Goal: Information Seeking & Learning: Learn about a topic

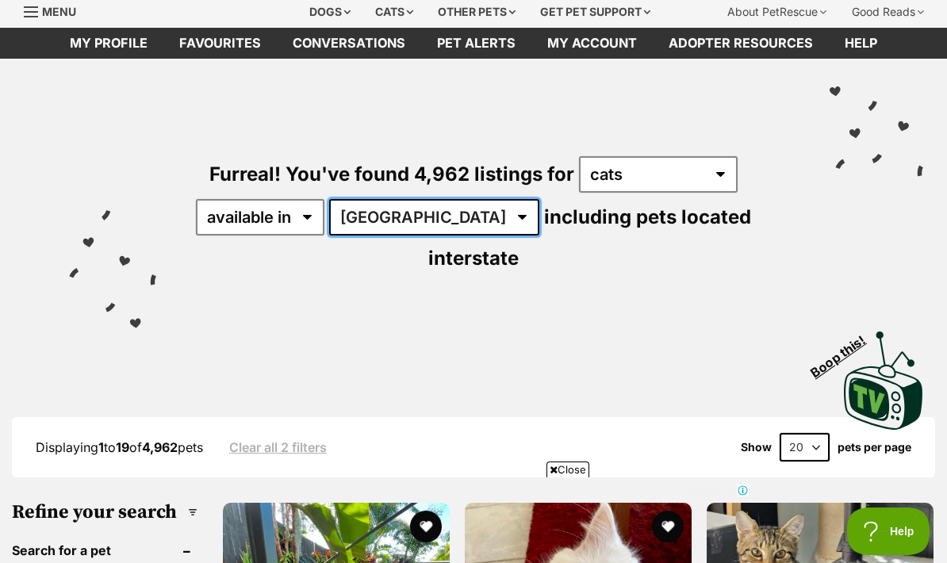
click at [390, 214] on select "Australia ACT NSW NT QLD SA TAS VIC WA" at bounding box center [434, 217] width 210 height 36
select select "WA"
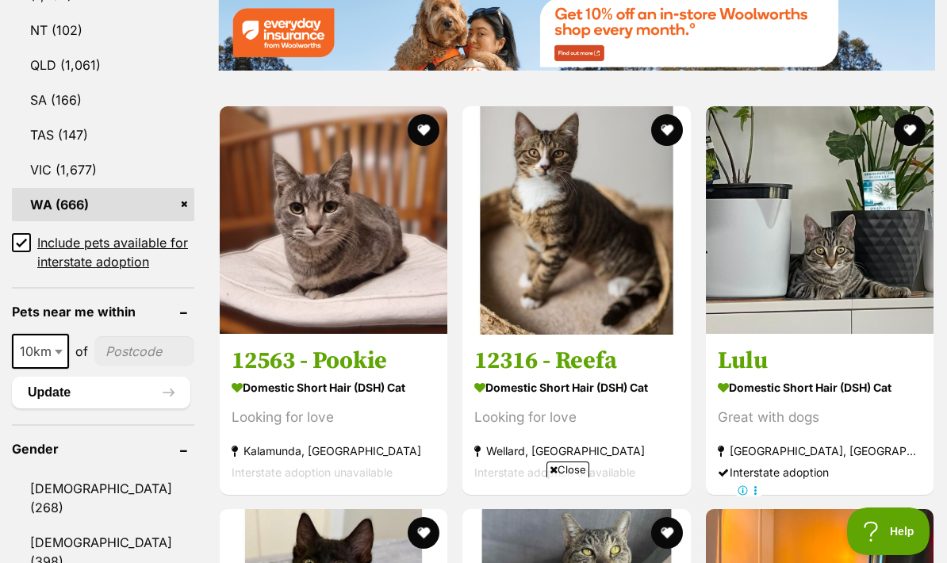
scroll to position [1000, 0]
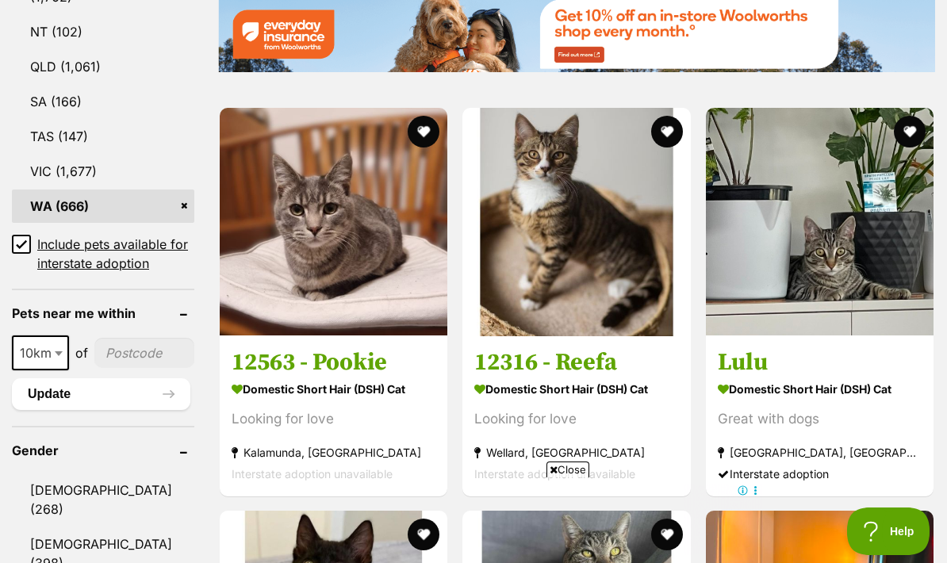
click at [124, 338] on input"] "postcode" at bounding box center [144, 353] width 100 height 30
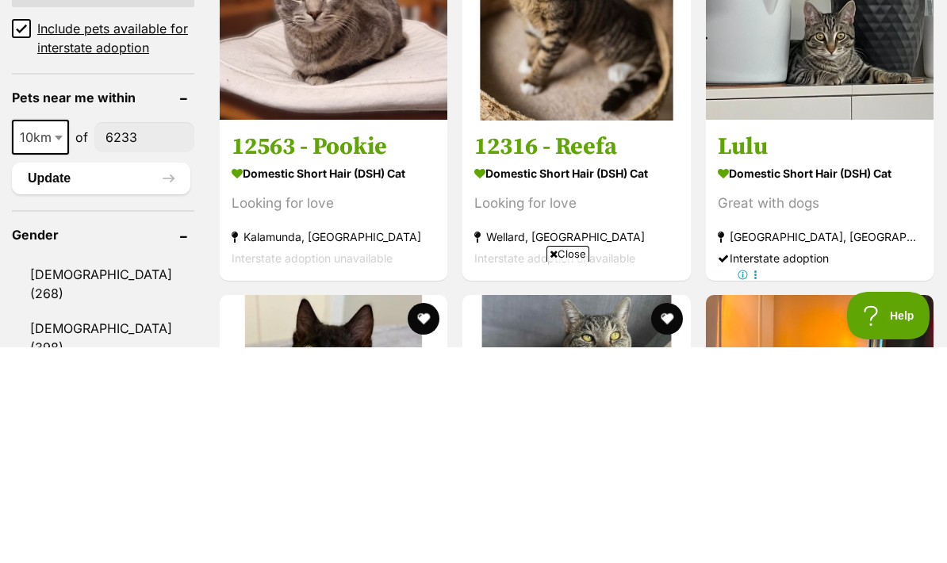
type input"] "6233"
click at [136, 378] on button "Update" at bounding box center [101, 394] width 178 height 32
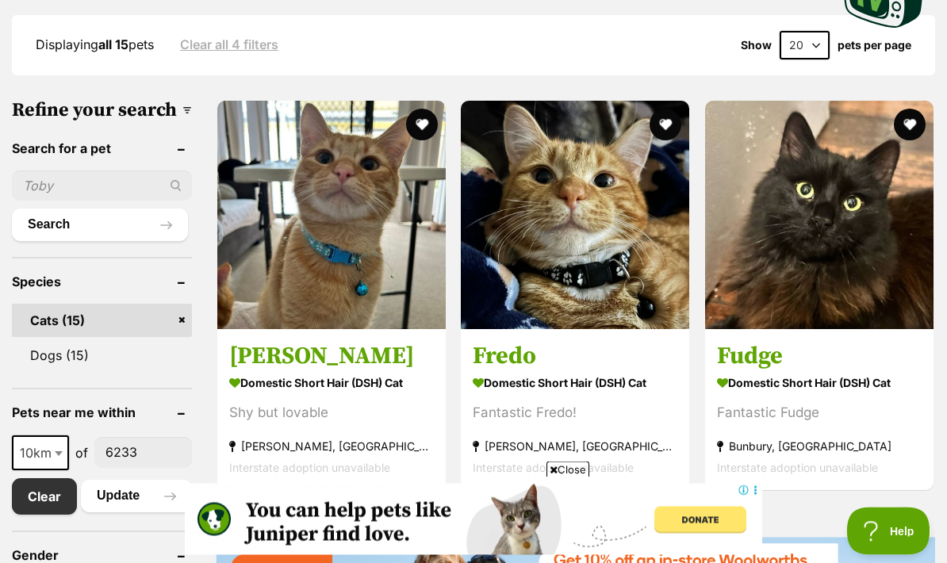
scroll to position [417, 0]
click at [617, 270] on img at bounding box center [575, 215] width 228 height 228
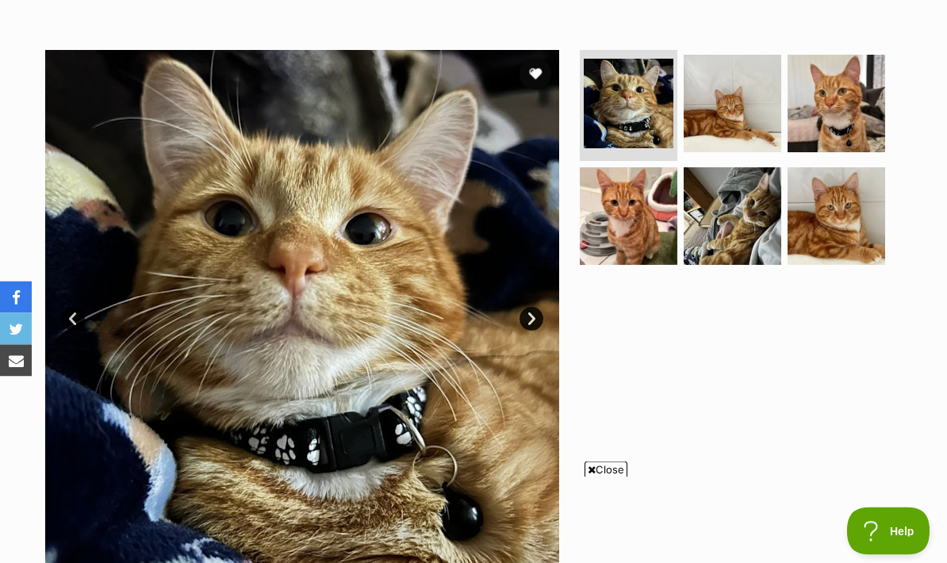
scroll to position [280, 0]
click at [647, 236] on img at bounding box center [629, 216] width 98 height 98
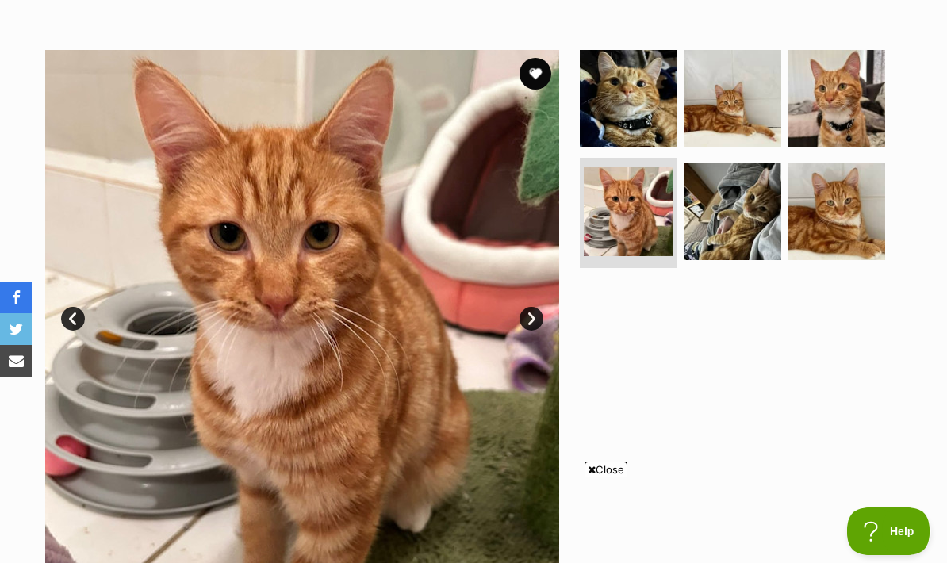
click at [733, 209] on img at bounding box center [733, 212] width 98 height 98
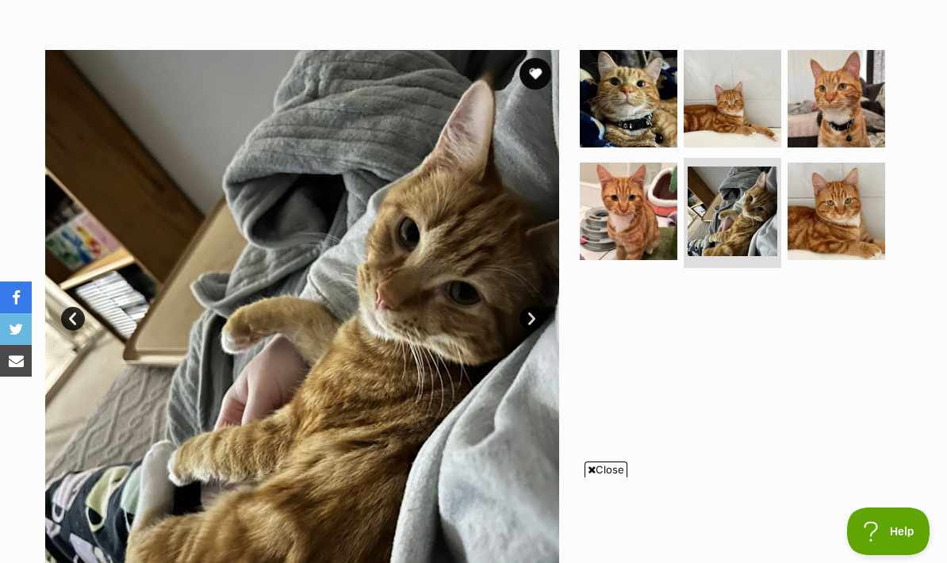
click at [849, 180] on img at bounding box center [837, 212] width 98 height 98
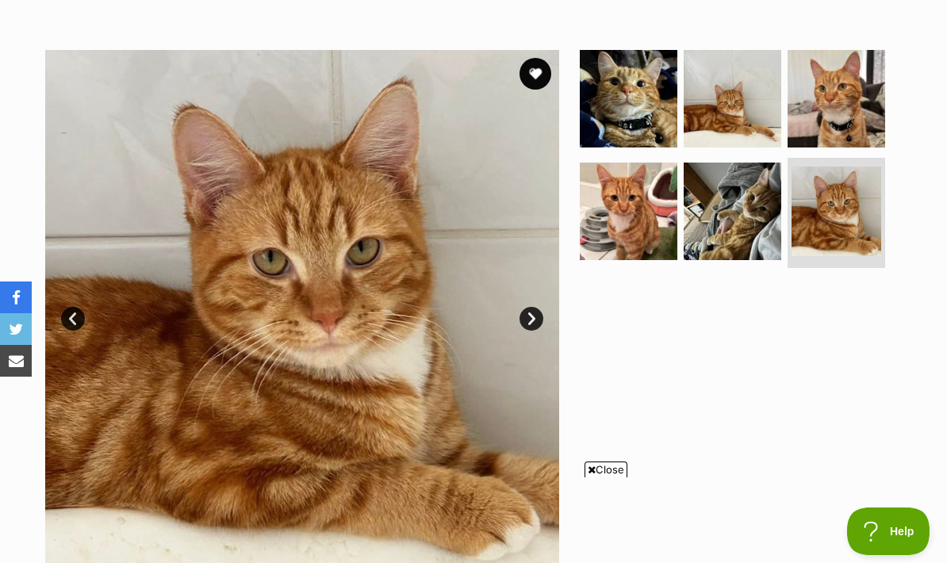
click at [758, 206] on img at bounding box center [733, 212] width 98 height 98
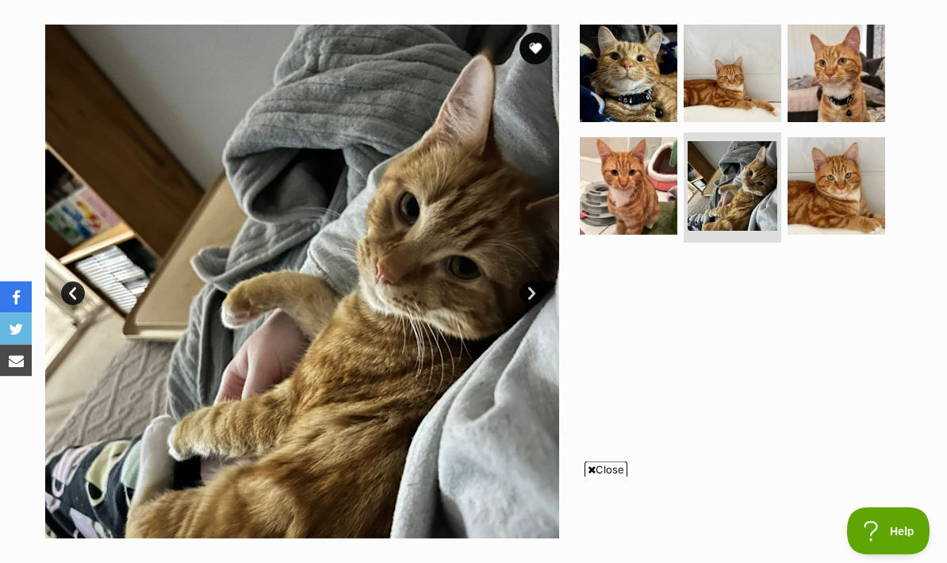
scroll to position [312, 0]
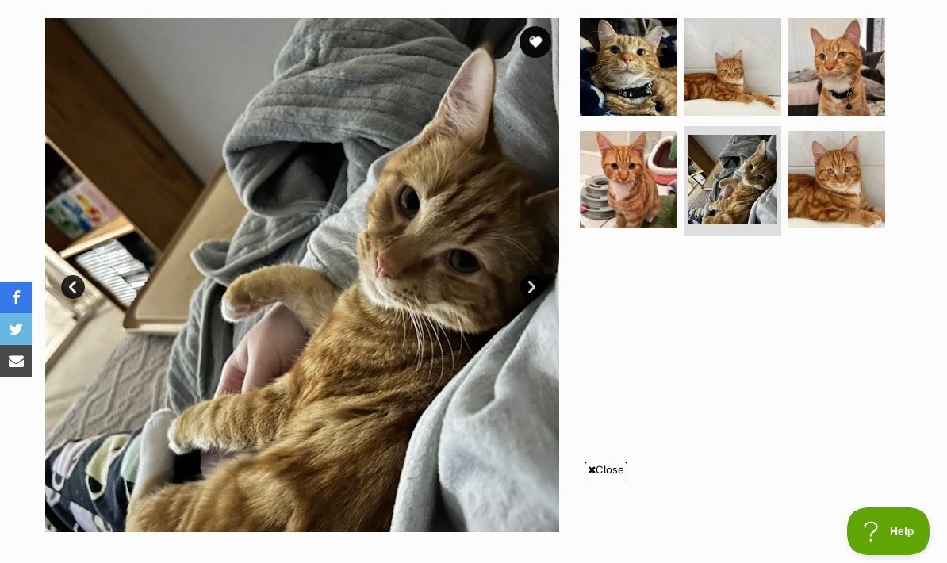
click at [748, 87] on img at bounding box center [733, 67] width 98 height 98
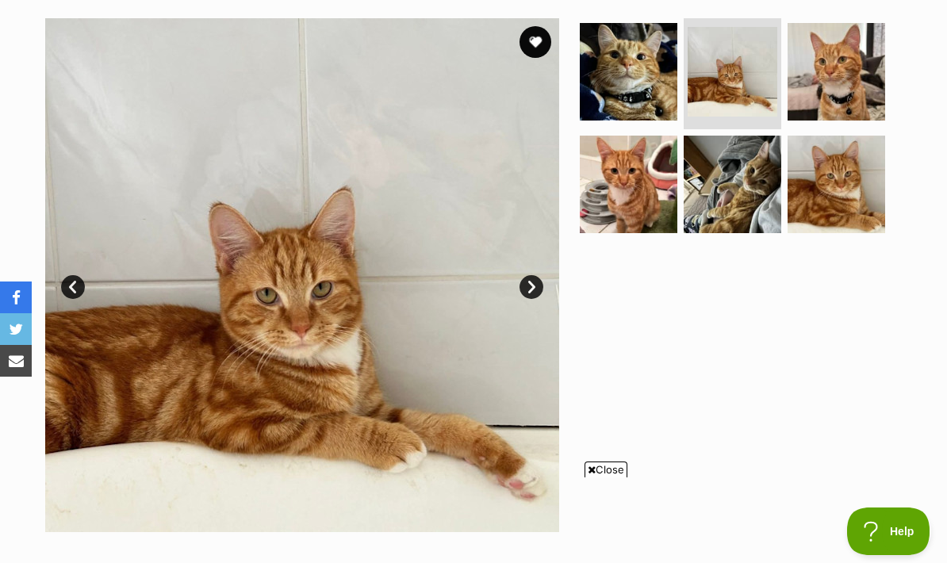
click at [849, 52] on img at bounding box center [837, 72] width 98 height 98
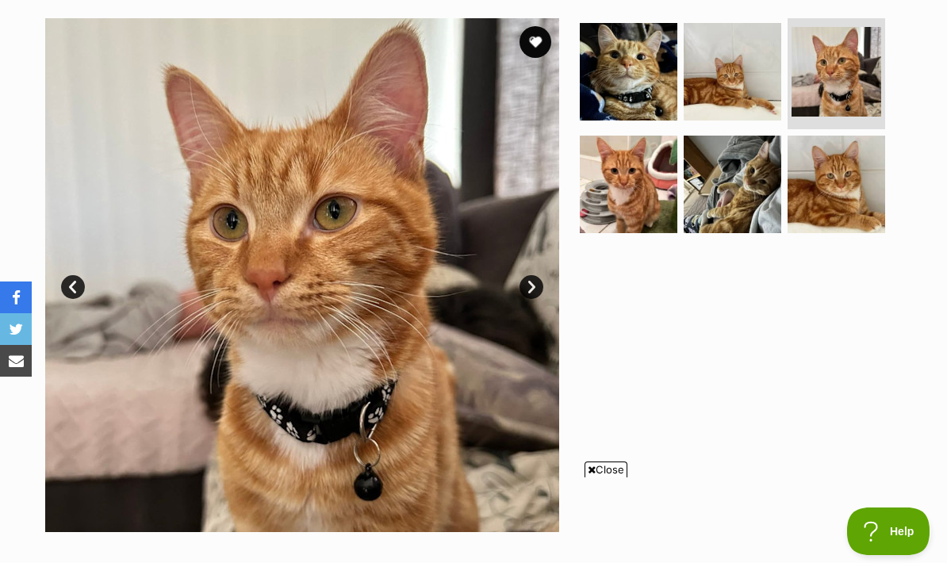
click at [648, 101] on img at bounding box center [629, 72] width 98 height 98
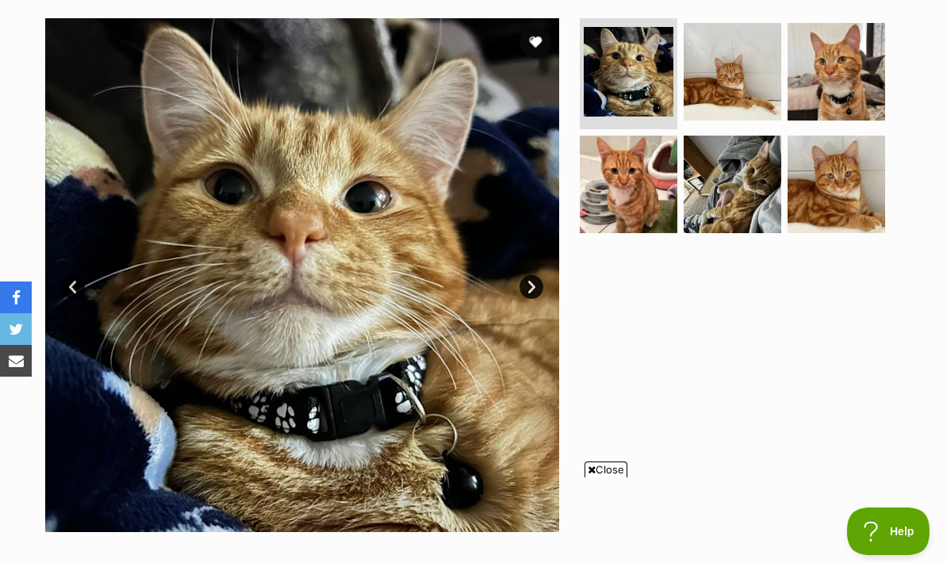
click at [726, 167] on img at bounding box center [733, 185] width 98 height 98
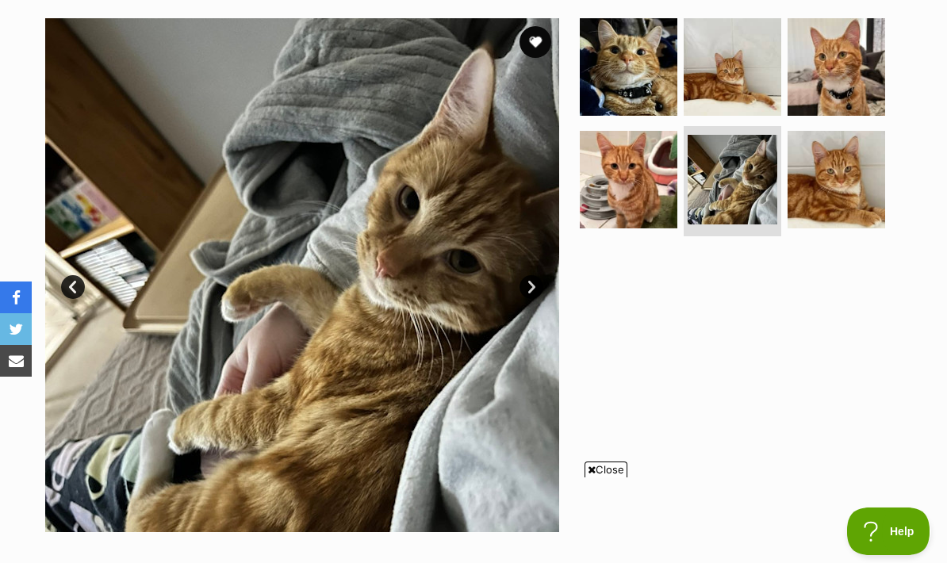
click at [644, 115] on img at bounding box center [629, 67] width 98 height 98
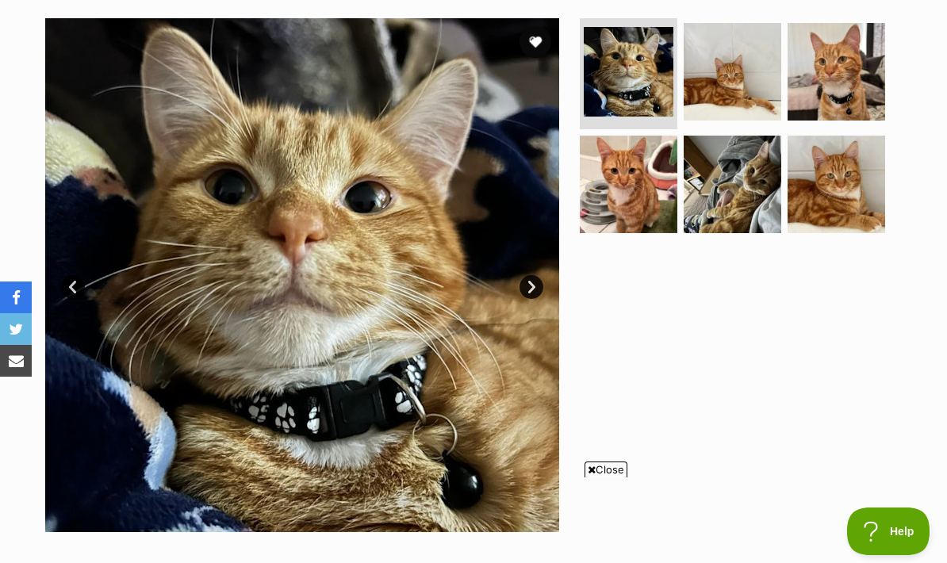
click at [638, 196] on img at bounding box center [629, 185] width 98 height 98
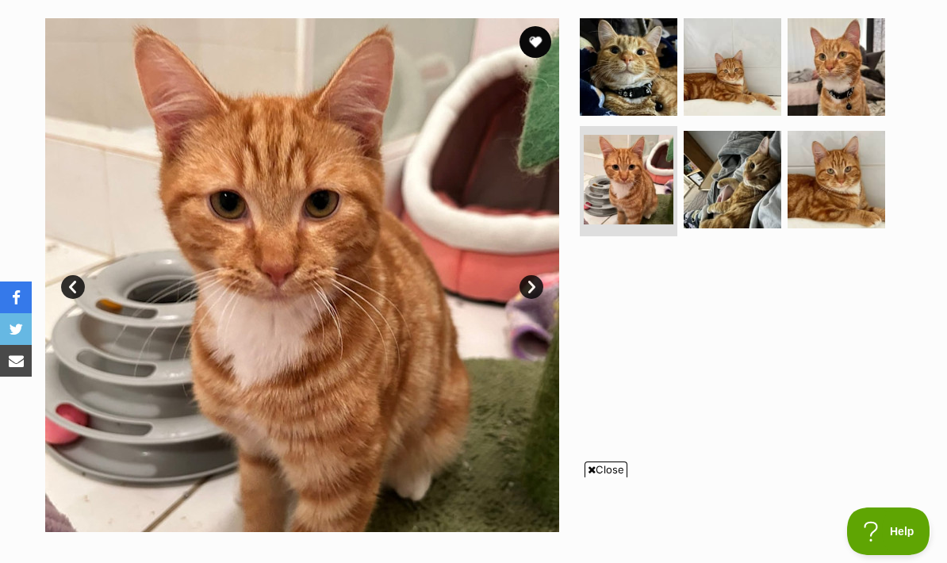
click at [826, 157] on img at bounding box center [837, 180] width 98 height 98
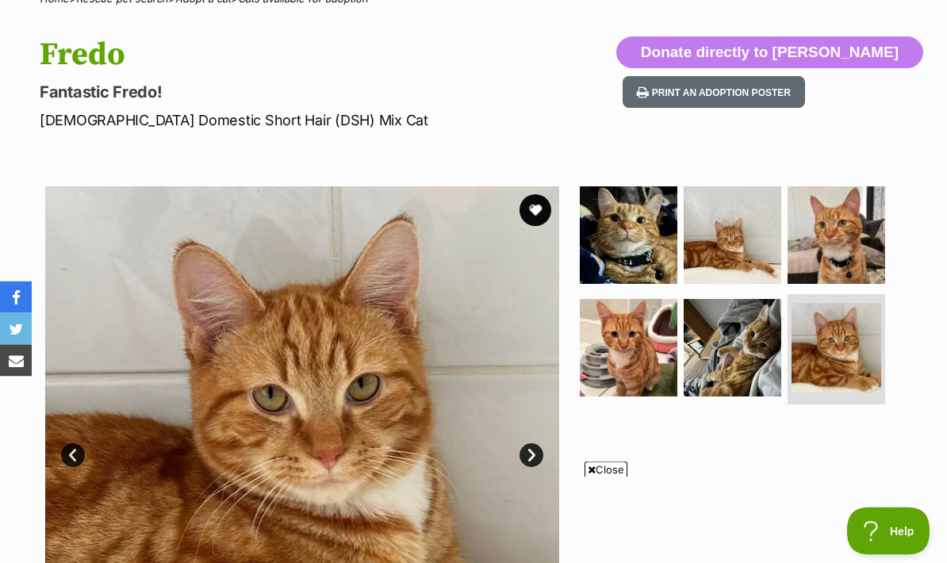
scroll to position [144, 0]
click at [529, 461] on link "Next" at bounding box center [532, 455] width 24 height 24
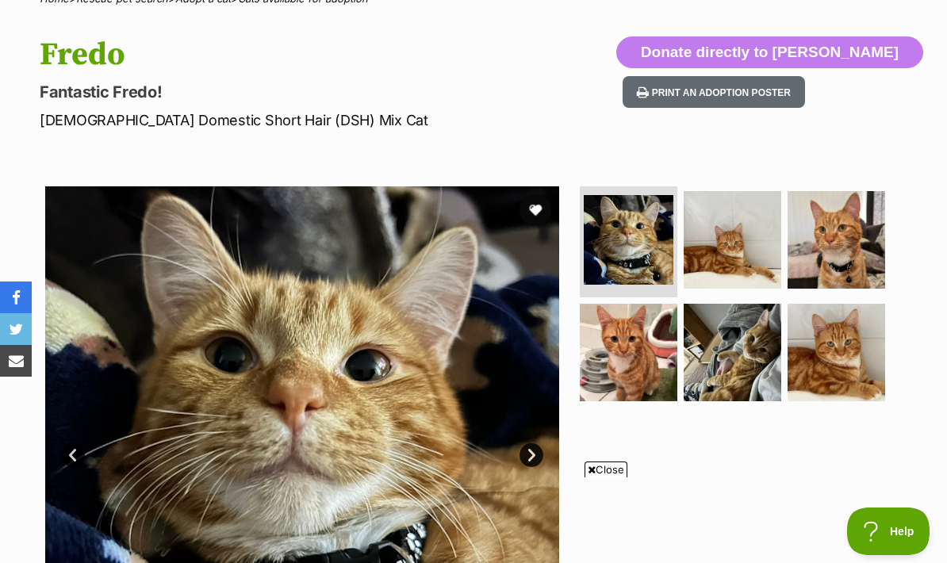
click at [531, 452] on link "Next" at bounding box center [532, 455] width 24 height 24
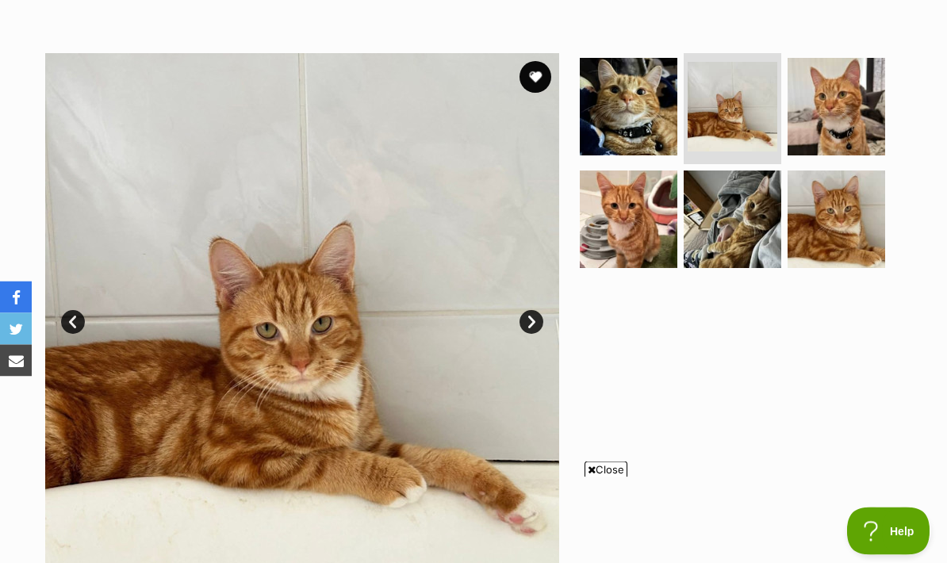
scroll to position [277, 0]
click at [650, 128] on img at bounding box center [629, 107] width 98 height 98
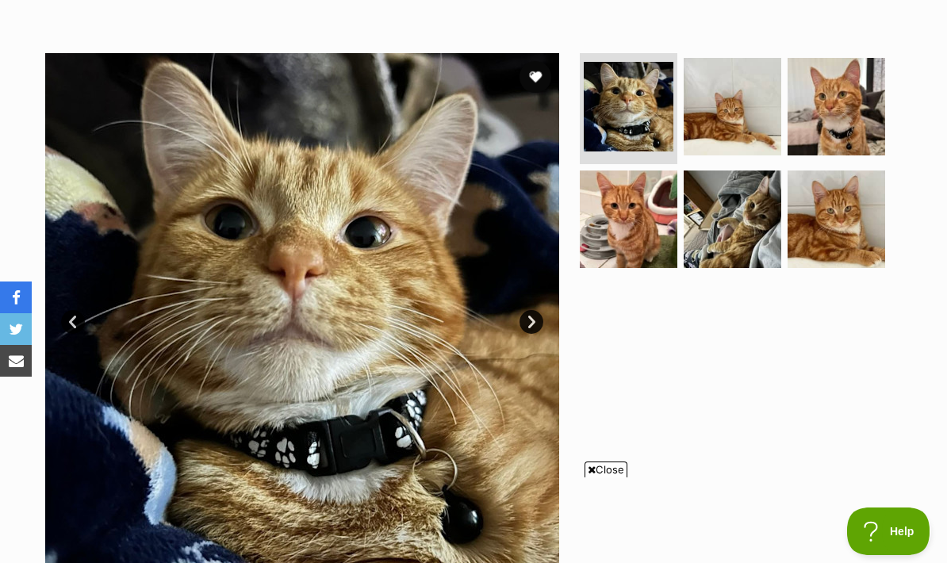
click at [744, 134] on img at bounding box center [733, 107] width 98 height 98
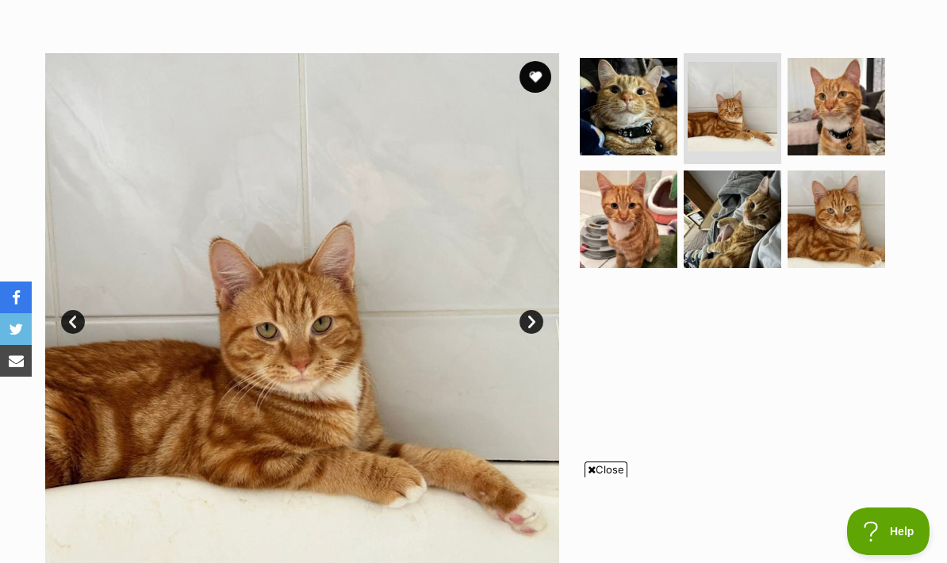
click at [740, 234] on img at bounding box center [733, 220] width 98 height 98
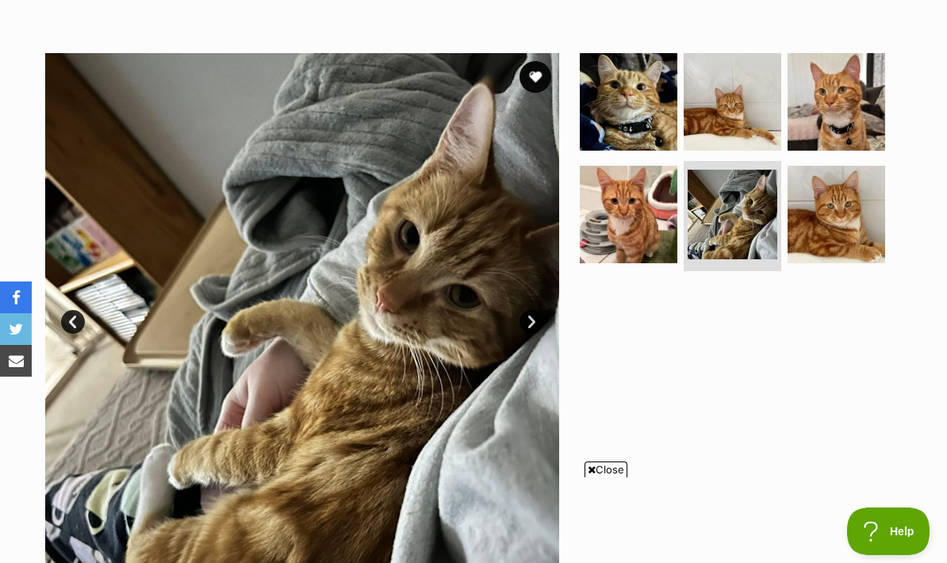
click at [857, 132] on img at bounding box center [837, 102] width 98 height 98
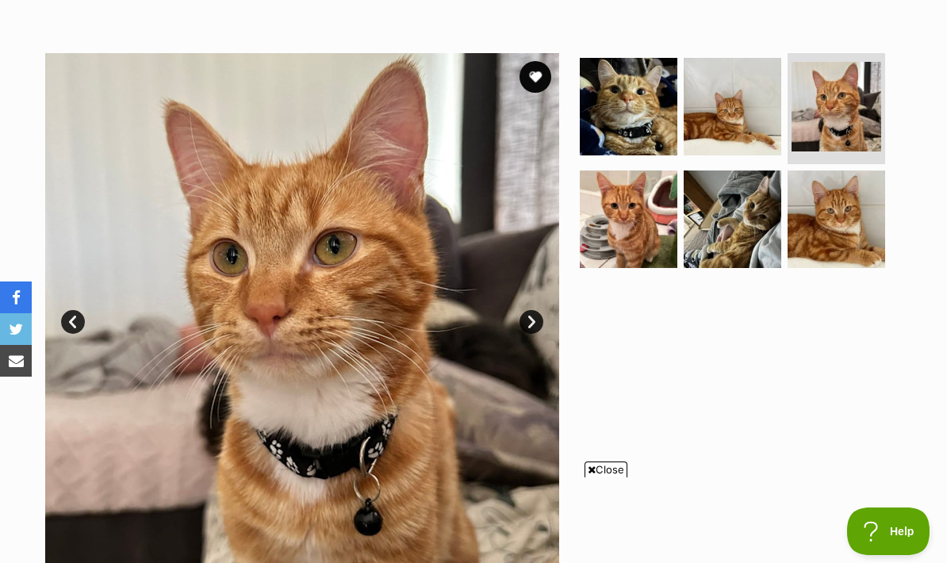
click at [755, 214] on img at bounding box center [733, 220] width 98 height 98
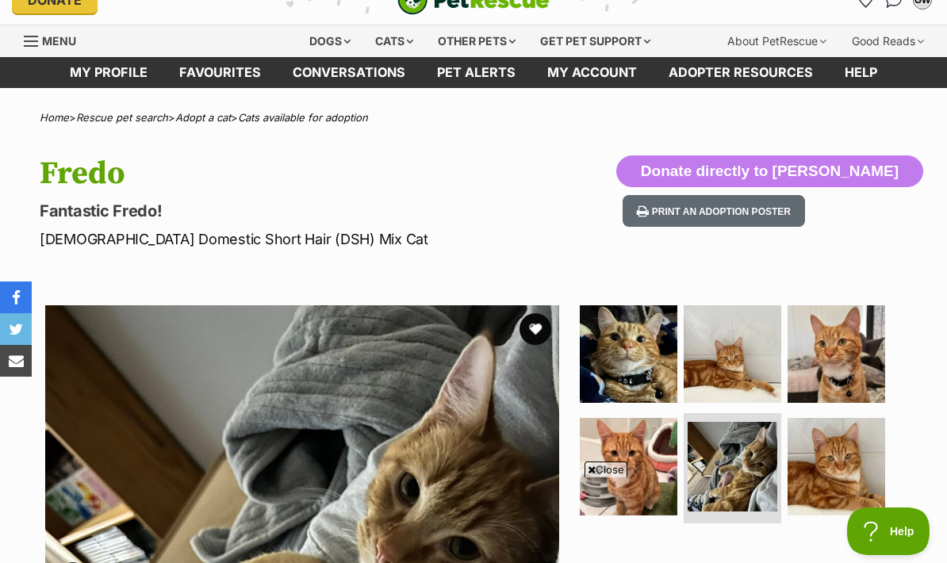
scroll to position [0, 0]
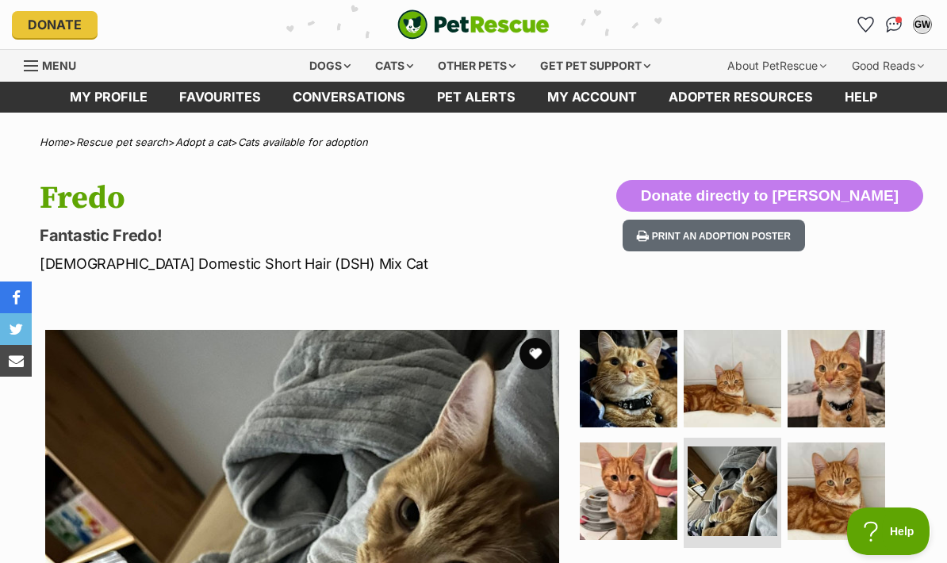
click at [892, 32] on img "Conversations" at bounding box center [894, 25] width 17 height 16
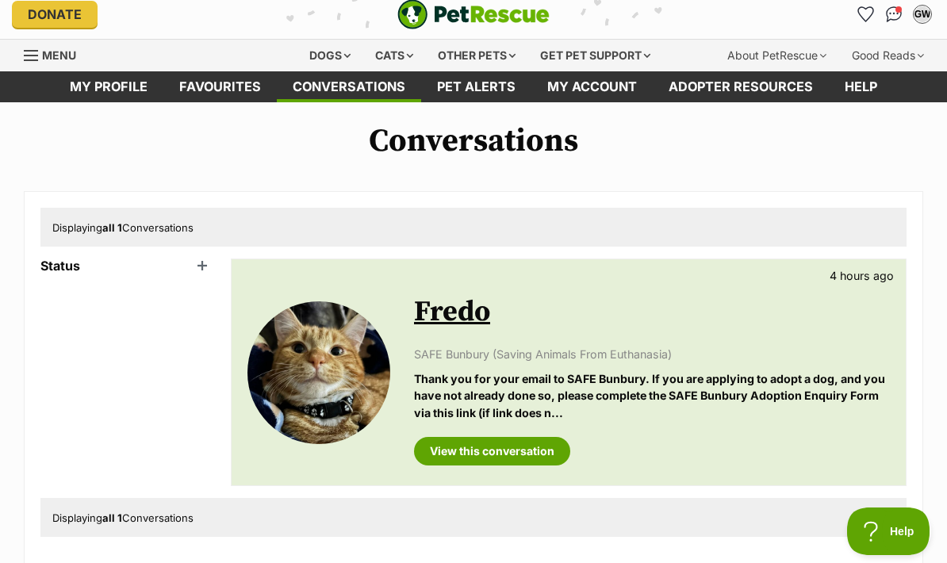
click at [534, 461] on link "View this conversation" at bounding box center [492, 451] width 156 height 29
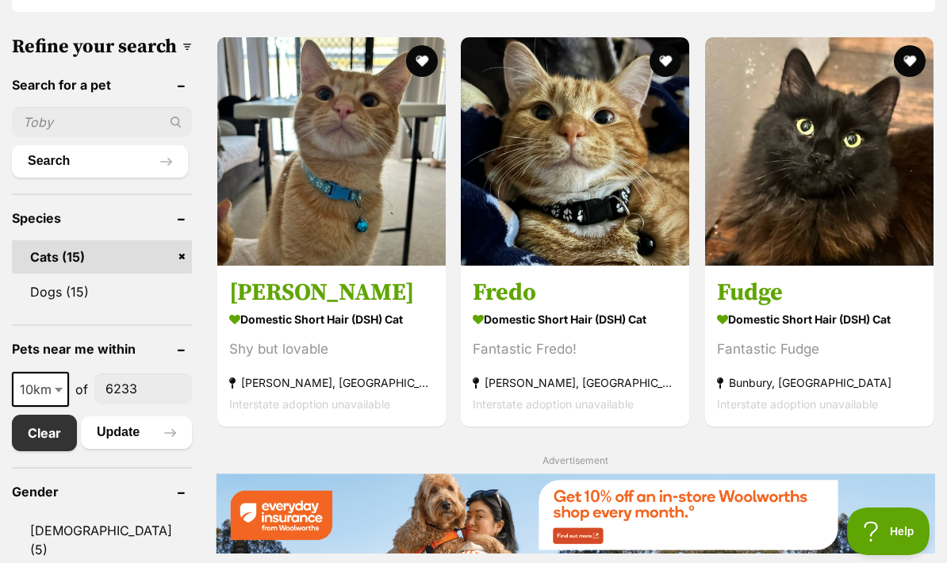
click at [251, 168] on img at bounding box center [331, 151] width 228 height 228
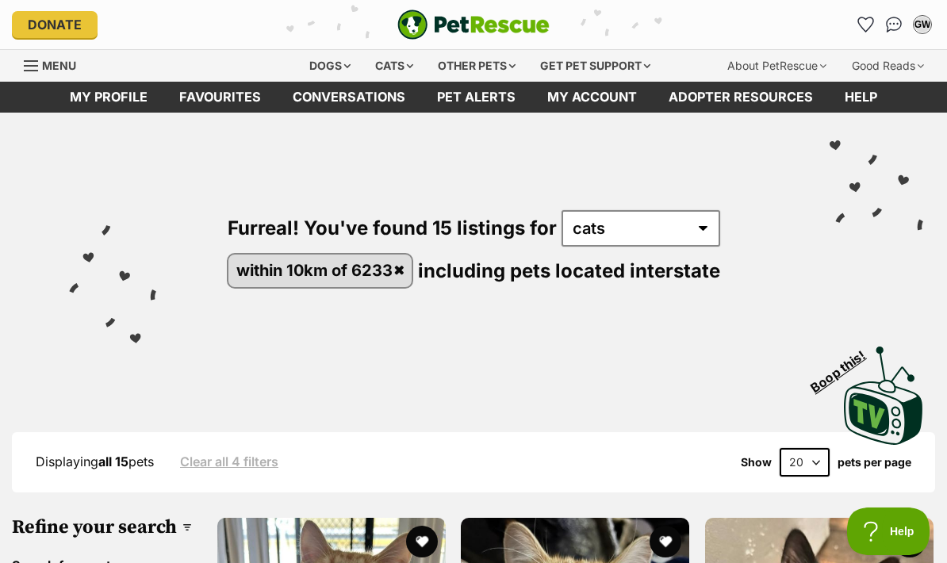
scroll to position [481, 0]
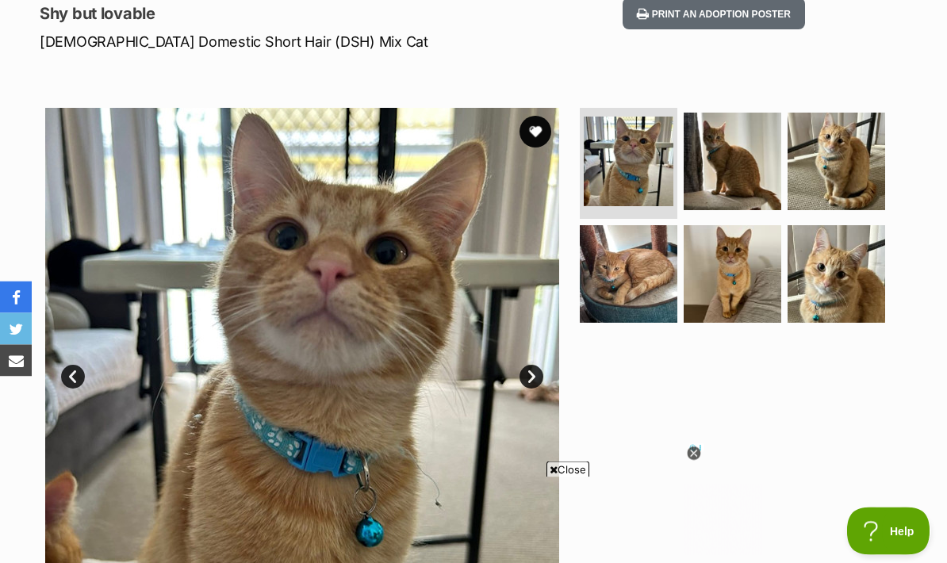
scroll to position [222, 0]
click at [673, 301] on img at bounding box center [629, 274] width 98 height 98
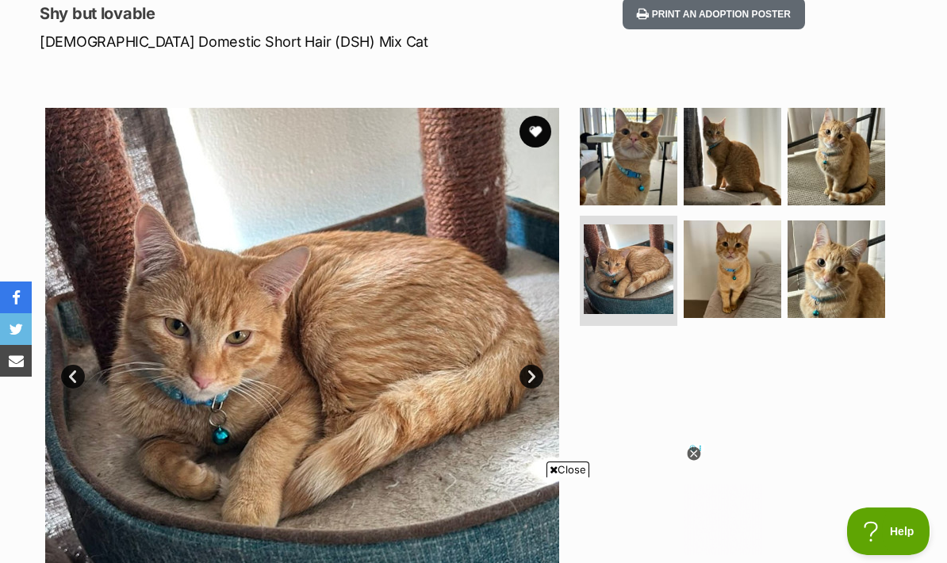
click at [734, 293] on img at bounding box center [733, 269] width 98 height 98
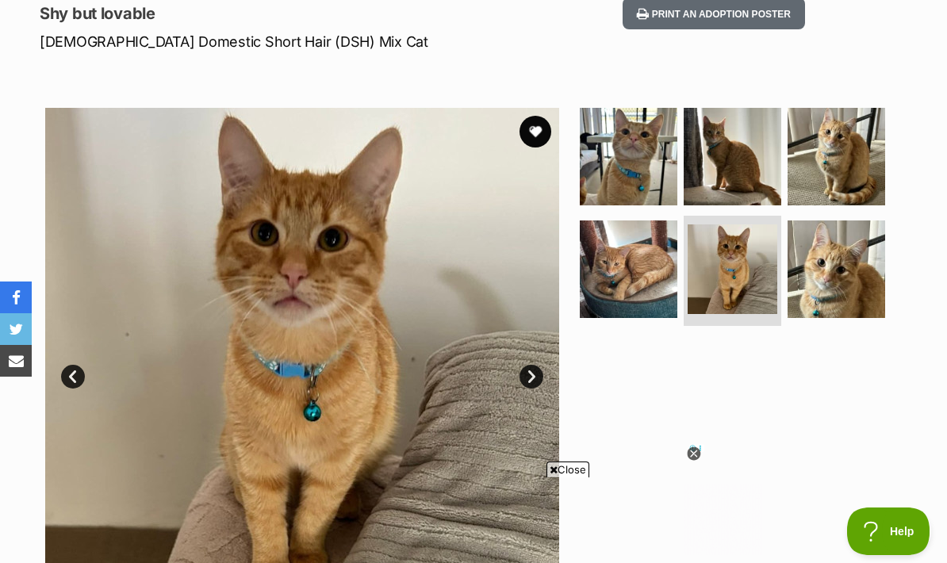
click at [803, 278] on img at bounding box center [837, 269] width 98 height 98
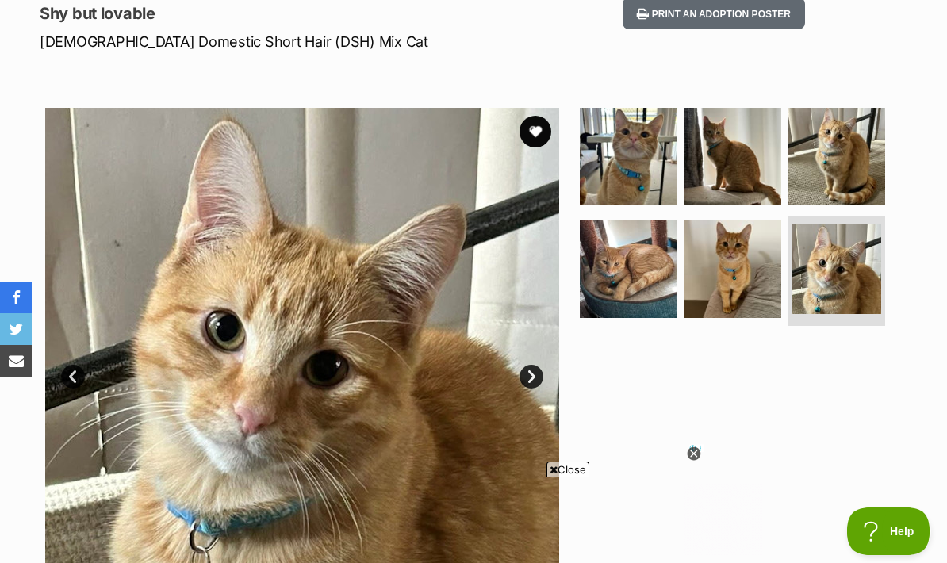
scroll to position [0, 0]
click at [849, 179] on img at bounding box center [837, 157] width 98 height 98
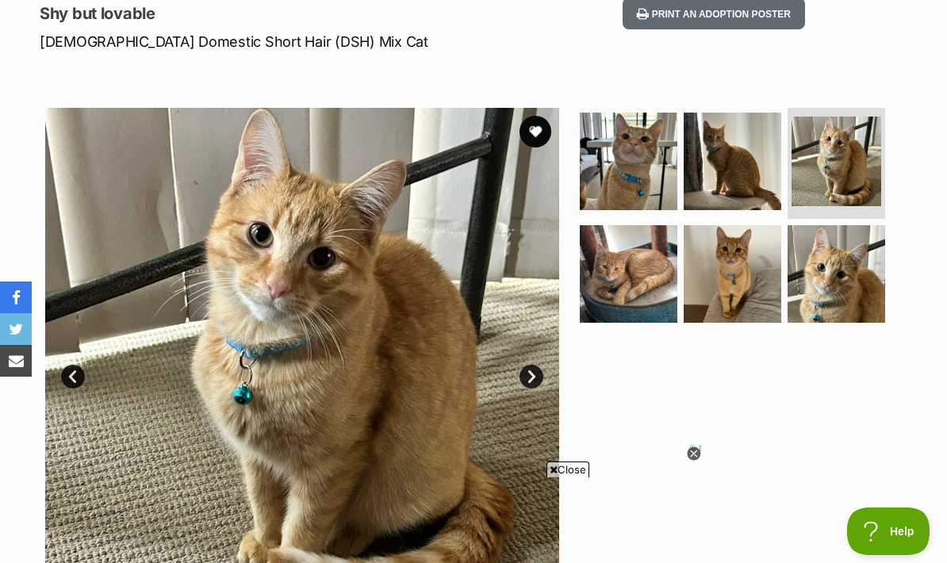
click at [730, 192] on img at bounding box center [733, 162] width 98 height 98
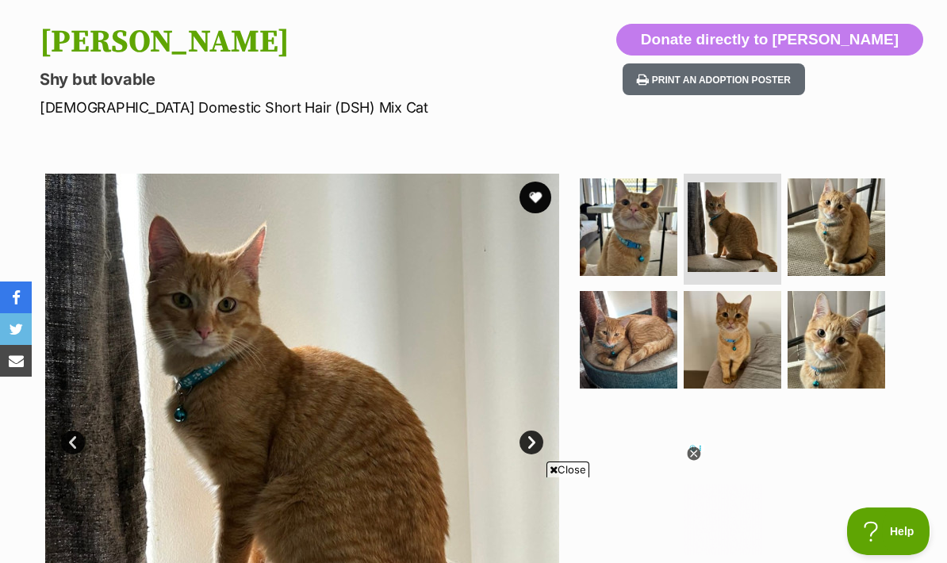
scroll to position [57, 0]
